Goal: Task Accomplishment & Management: Manage account settings

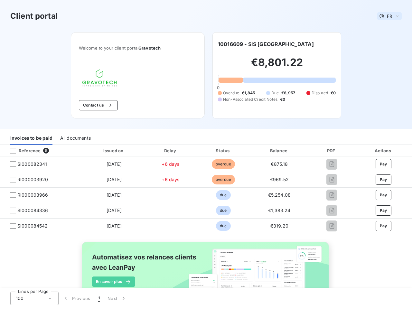
click at [387, 16] on span "FR" at bounding box center [389, 16] width 5 height 5
click at [95, 105] on button "Contact us" at bounding box center [98, 105] width 39 height 10
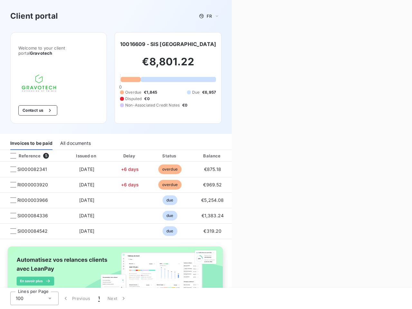
click at [246, 44] on div "Contact us Fill out the form below, and a member of our team will get back to y…" at bounding box center [322, 154] width 180 height 309
click at [31, 138] on div "Invoices to be paid" at bounding box center [31, 144] width 42 height 14
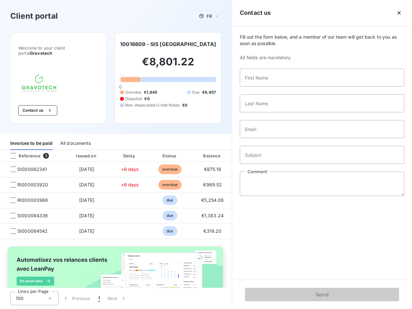
click at [75, 138] on div "All documents" at bounding box center [75, 144] width 31 height 14
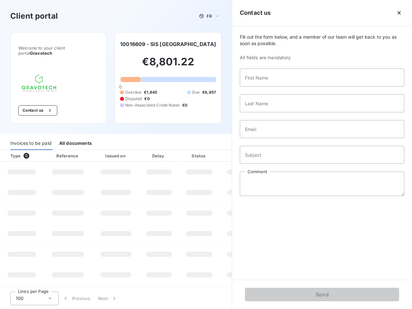
click at [41, 153] on div at bounding box center [39, 156] width 6 height 6
click at [13, 153] on div "Type 0" at bounding box center [24, 156] width 36 height 6
click at [112, 153] on div "Issued on" at bounding box center [116, 156] width 44 height 6
click at [168, 153] on div "Delay" at bounding box center [159, 156] width 37 height 6
click at [220, 151] on th "Amount" at bounding box center [242, 156] width 44 height 12
